Goal: Task Accomplishment & Management: Manage account settings

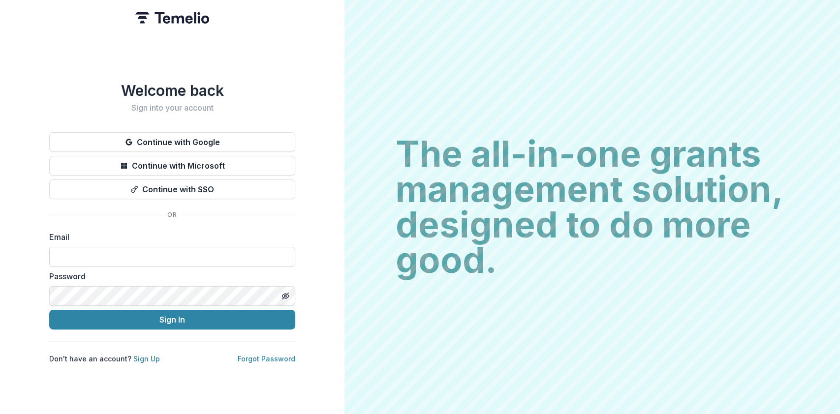
click at [179, 250] on input at bounding box center [172, 257] width 246 height 20
type input "**********"
click at [148, 291] on form "**********" at bounding box center [172, 280] width 246 height 98
click at [49, 310] on button "Sign In" at bounding box center [172, 320] width 246 height 20
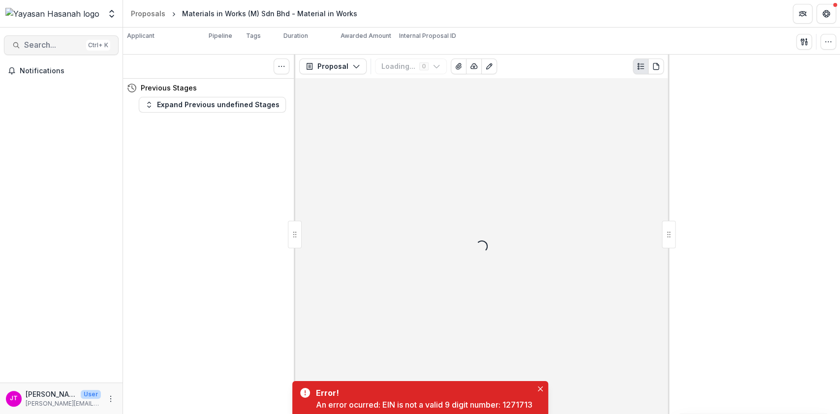
click at [47, 45] on span "Search..." at bounding box center [53, 44] width 58 height 9
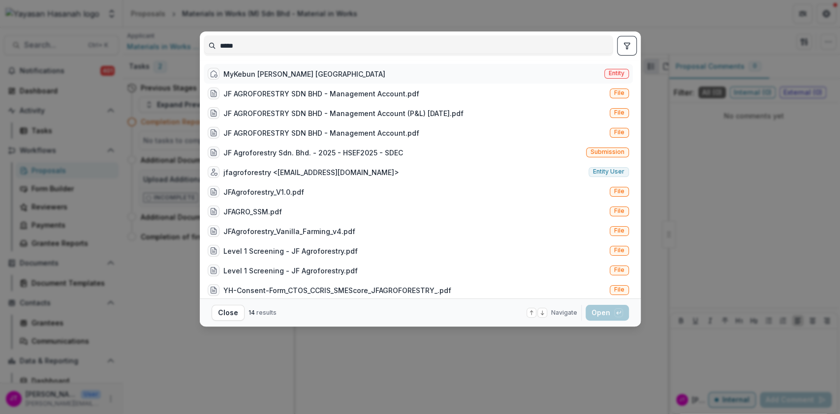
type input "*****"
click at [245, 79] on div "MyKebun [PERSON_NAME] [GEOGRAPHIC_DATA]" at bounding box center [297, 74] width 178 height 12
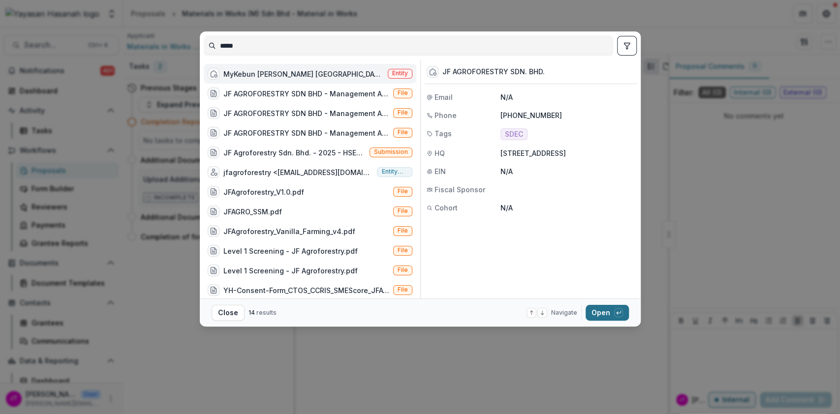
click at [611, 308] on button "Open with enter key" at bounding box center [606, 313] width 43 height 16
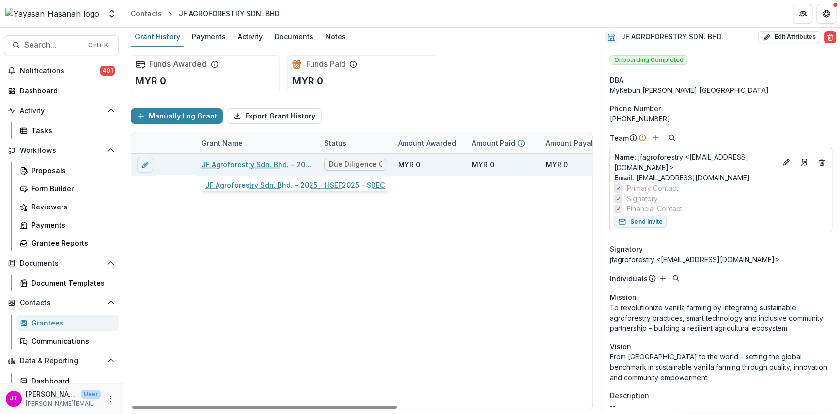
click at [281, 162] on link "JF Agroforestry Sdn. Bhd. - 2025 - HSEF2025 - SDEC" at bounding box center [256, 164] width 111 height 10
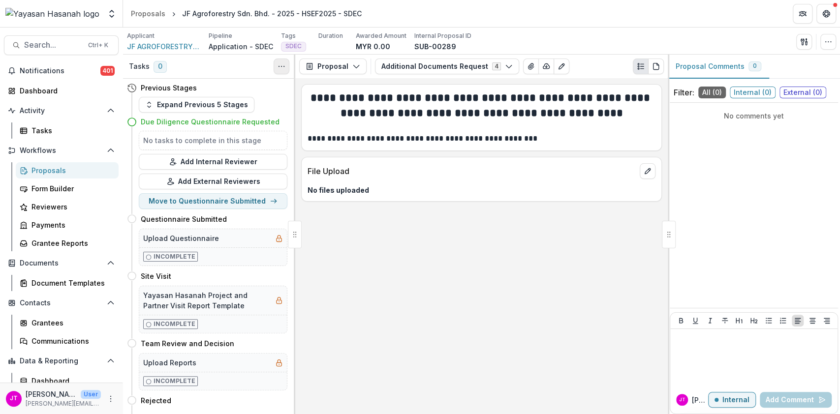
click at [281, 62] on icon "Toggle View Cancelled Tasks" at bounding box center [281, 66] width 8 height 8
click at [297, 90] on button "Show Cancelled Tasks" at bounding box center [328, 89] width 105 height 16
click at [281, 65] on icon "Toggle View Cancelled Tasks" at bounding box center [281, 66] width 8 height 8
click at [211, 104] on button "Expand Previous 5 Stages" at bounding box center [197, 105] width 116 height 16
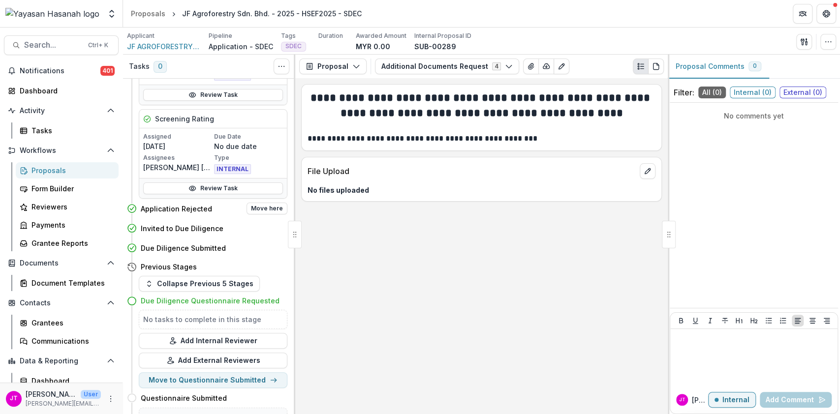
scroll to position [111, 0]
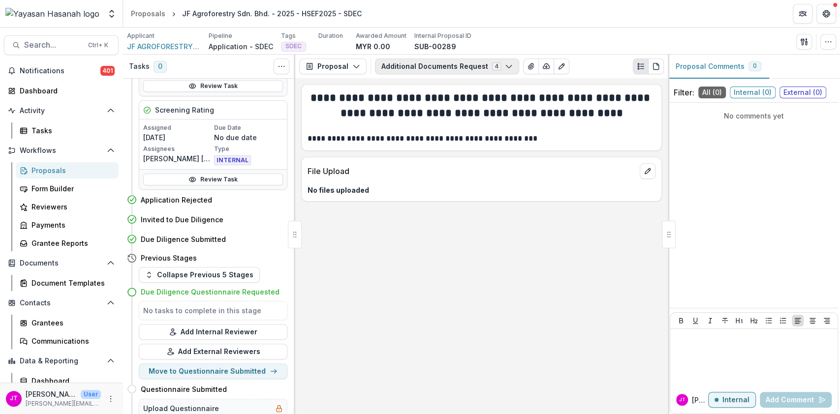
click at [506, 68] on polyline "button" at bounding box center [508, 66] width 5 height 3
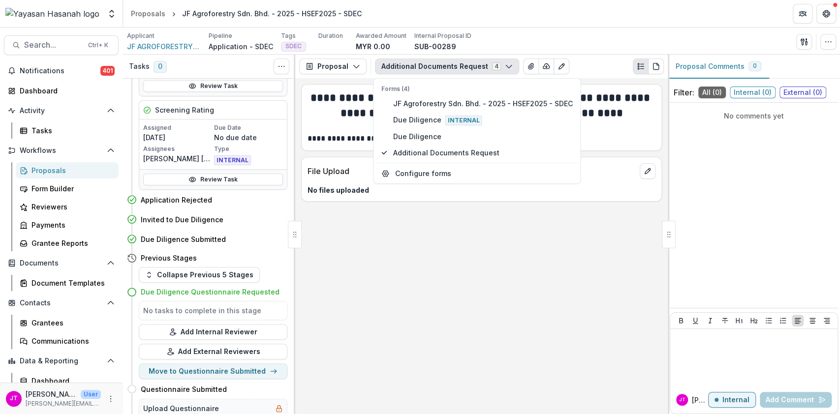
click at [497, 234] on div "**********" at bounding box center [481, 246] width 372 height 336
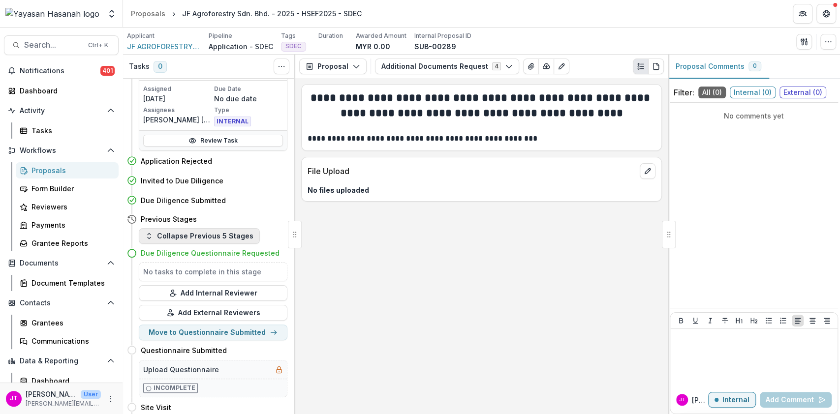
scroll to position [157, 0]
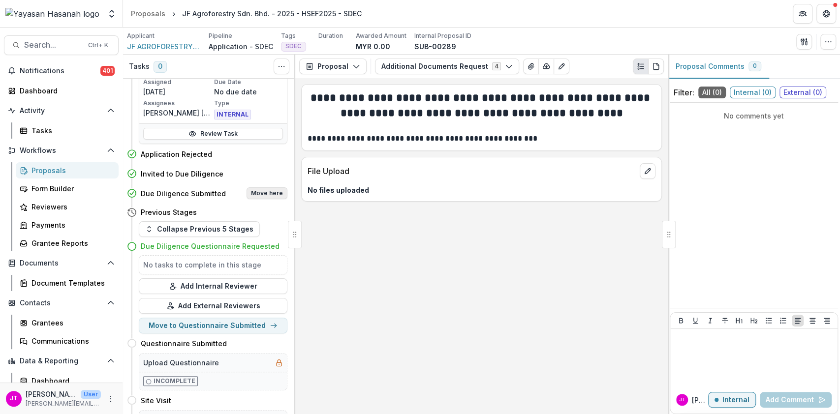
click at [259, 196] on button "Move here" at bounding box center [266, 193] width 41 height 12
select select "**********"
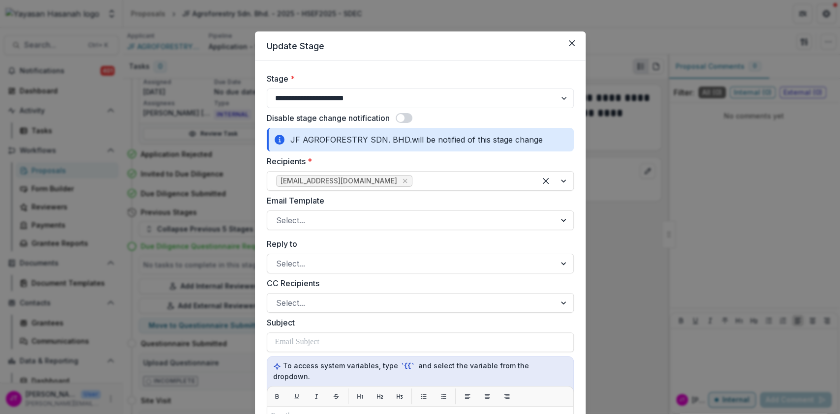
click at [399, 119] on span at bounding box center [400, 118] width 8 height 8
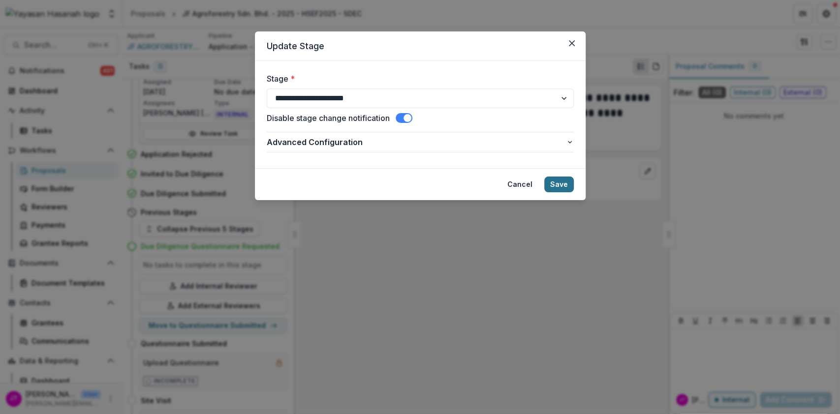
click at [563, 182] on button "Save" at bounding box center [559, 185] width 30 height 16
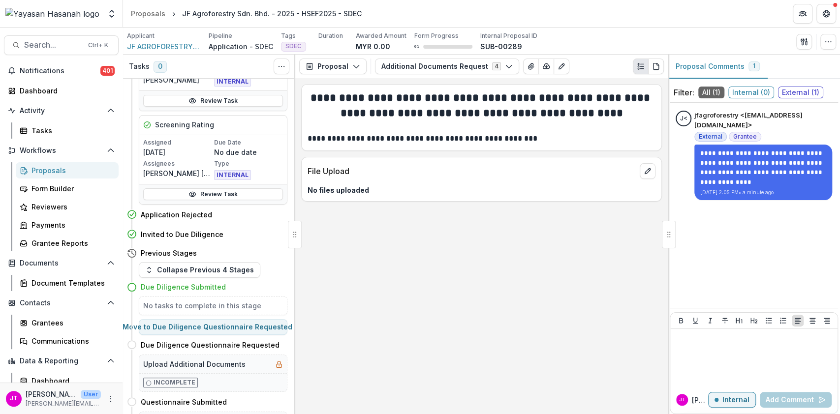
scroll to position [146, 0]
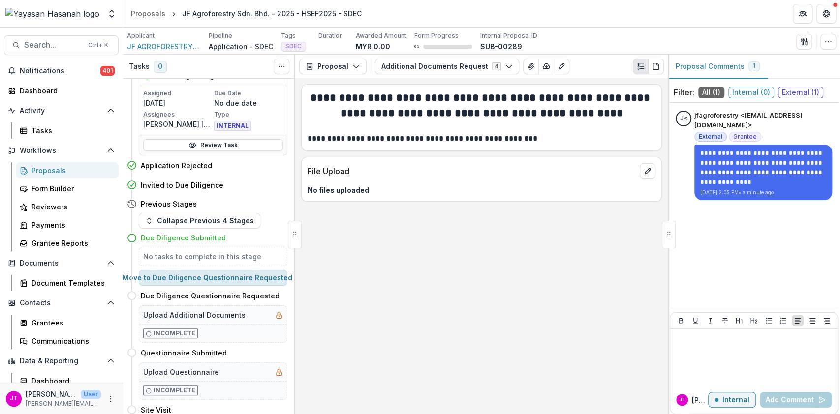
click at [265, 279] on button "Move to Due Diligence Questionnaire Requested" at bounding box center [213, 278] width 149 height 16
select select "**********"
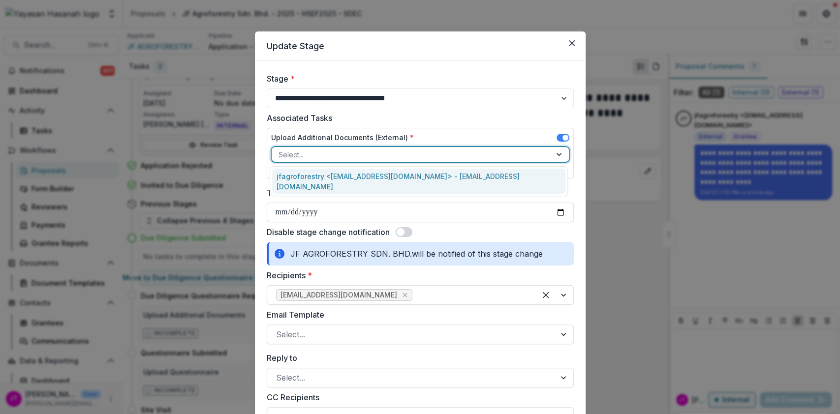
click at [461, 155] on div at bounding box center [411, 155] width 266 height 12
click at [455, 179] on div "jfagroforestry <[EMAIL_ADDRESS][DOMAIN_NAME]> - [EMAIL_ADDRESS][DOMAIN_NAME]" at bounding box center [418, 182] width 293 height 26
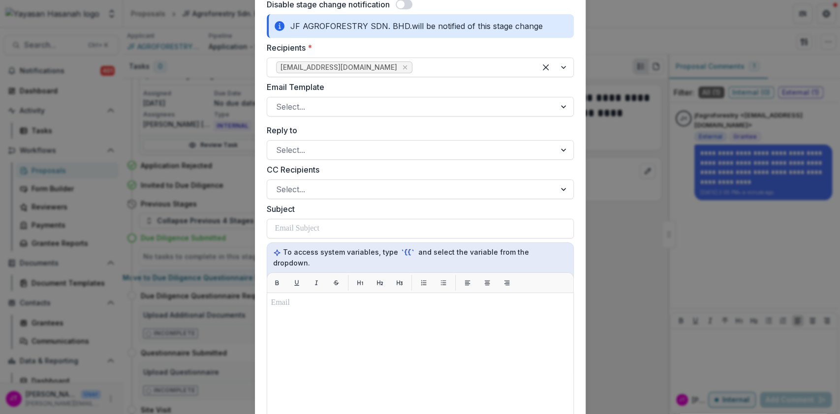
scroll to position [500, 0]
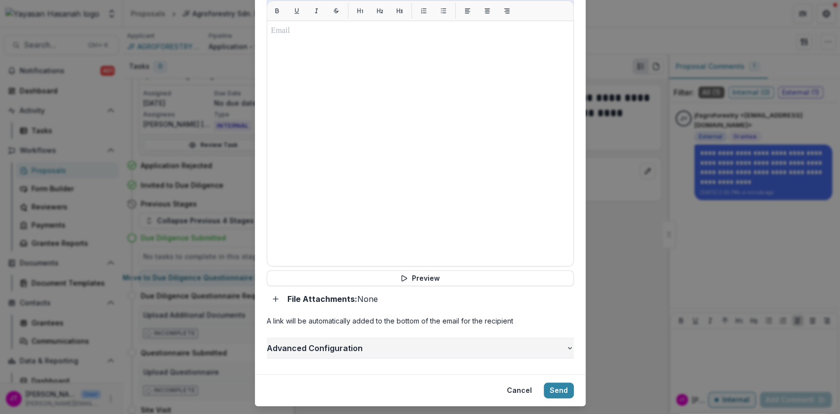
click at [315, 342] on span "Advanced Configuration" at bounding box center [416, 348] width 299 height 12
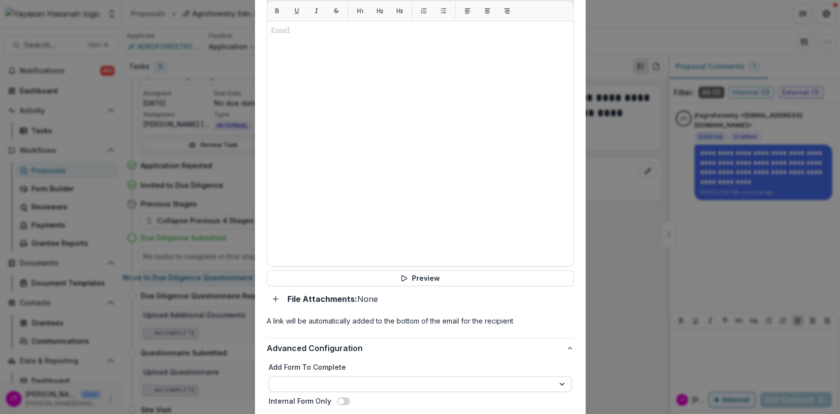
click at [325, 376] on select "**********" at bounding box center [420, 384] width 303 height 16
select select "**********"
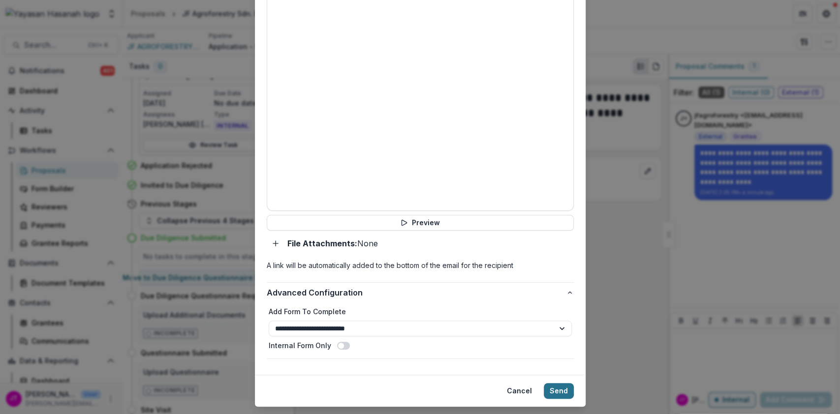
click at [551, 383] on button "Send" at bounding box center [559, 391] width 30 height 16
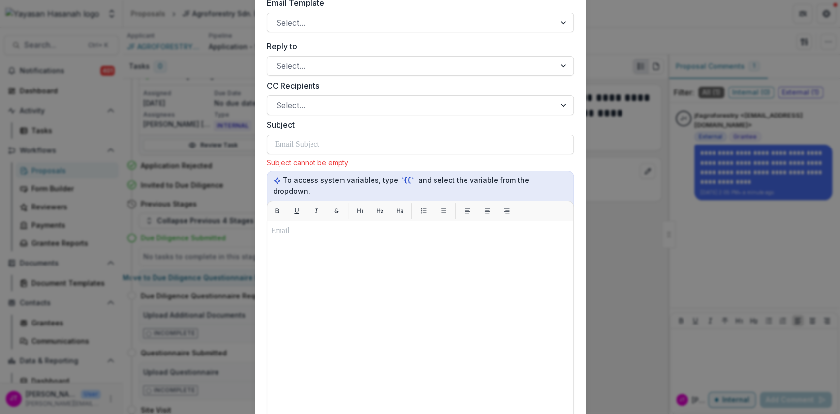
scroll to position [188, 0]
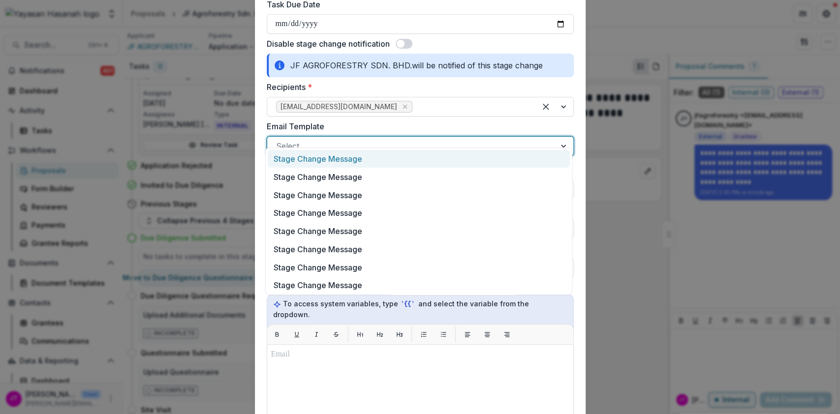
click at [397, 139] on div at bounding box center [411, 146] width 271 height 14
click at [396, 152] on div "Stage Change Message" at bounding box center [419, 159] width 302 height 18
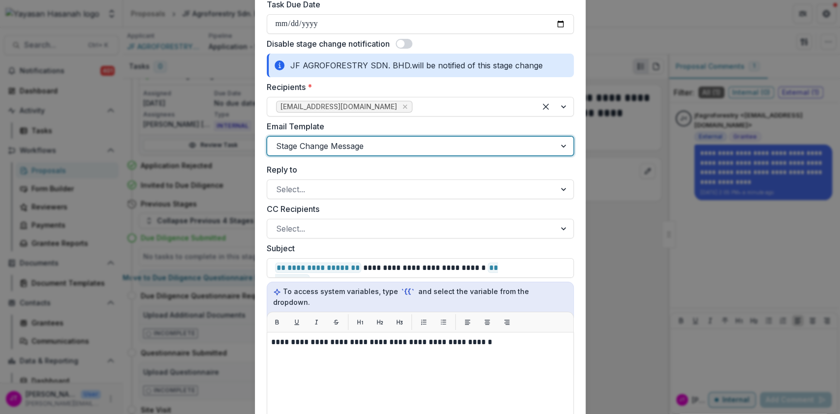
scroll to position [555, 0]
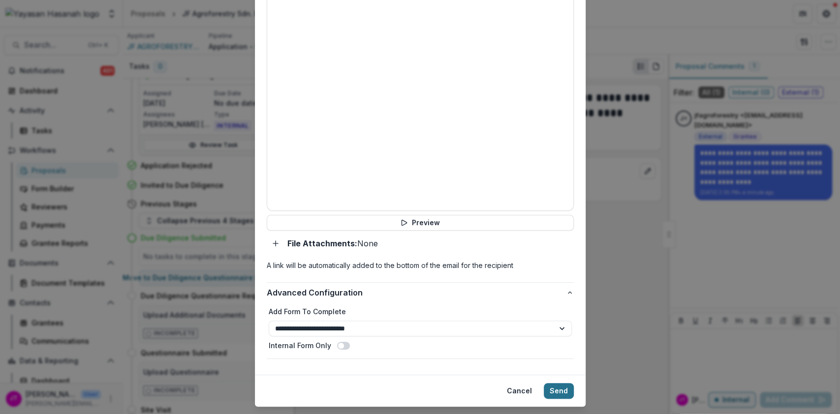
click at [549, 383] on button "Send" at bounding box center [559, 391] width 30 height 16
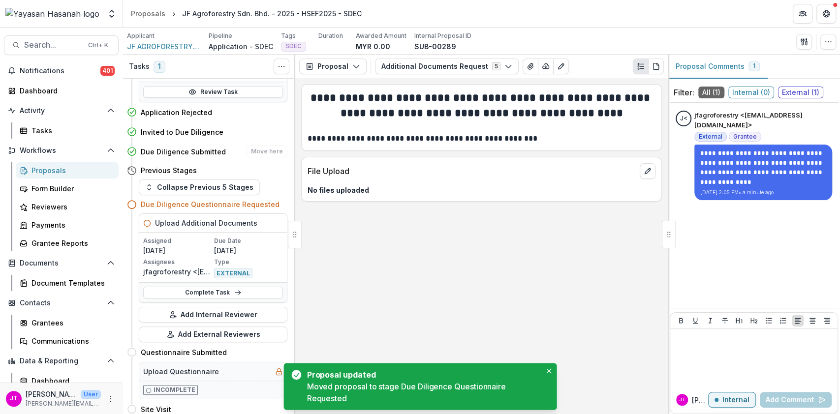
scroll to position [200, 0]
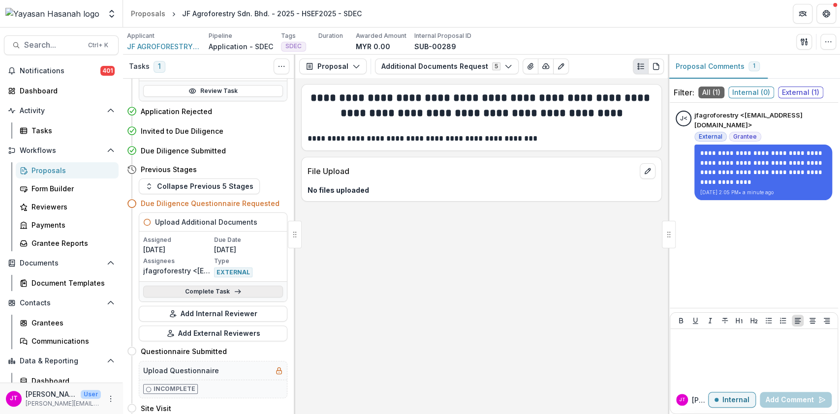
click at [257, 288] on link "Complete Task" at bounding box center [213, 292] width 140 height 12
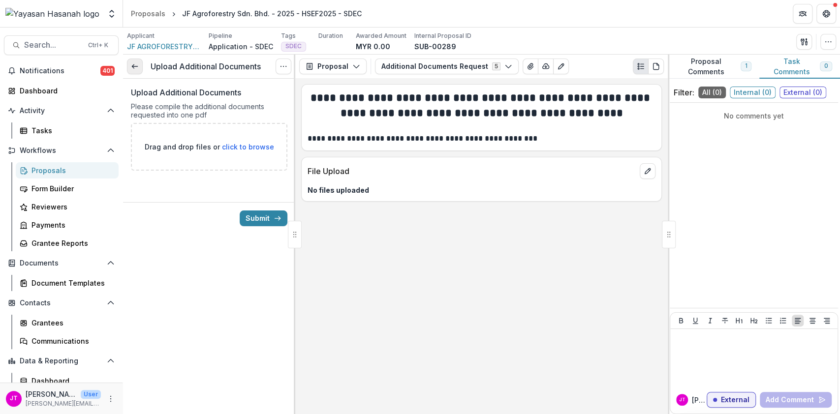
click at [132, 67] on polyline at bounding box center [133, 66] width 2 height 4
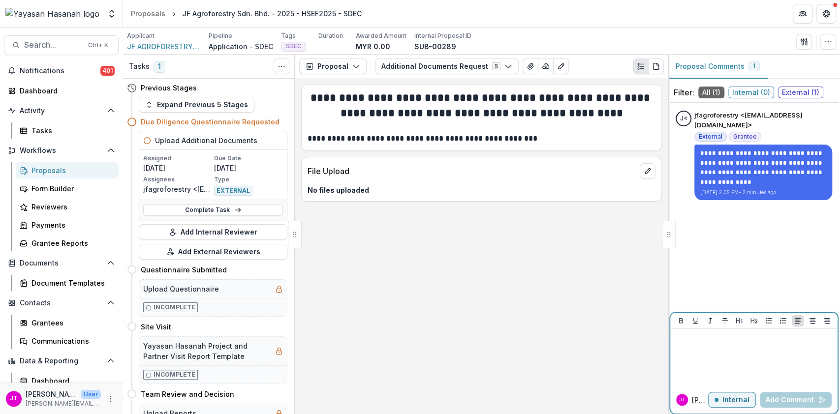
click at [735, 399] on p "Internal" at bounding box center [735, 400] width 27 height 8
click at [713, 351] on div at bounding box center [753, 357] width 159 height 49
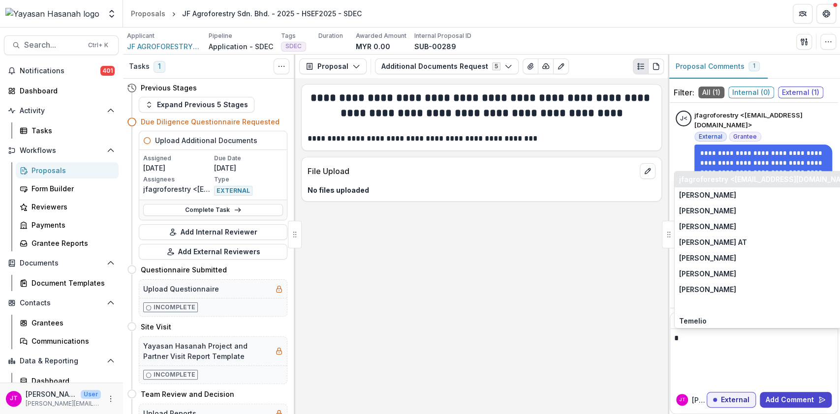
click at [705, 182] on button "jfagroforestry <[EMAIL_ADDRESS][DOMAIN_NAME]>" at bounding box center [759, 180] width 171 height 16
